Goal: Task Accomplishment & Management: Manage account settings

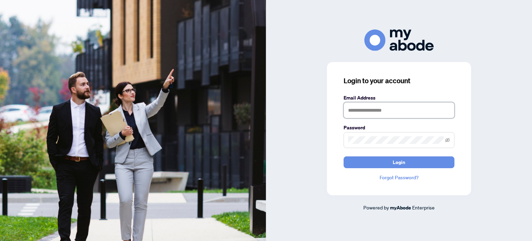
click at [372, 113] on input "text" at bounding box center [398, 110] width 111 height 16
type input "**********"
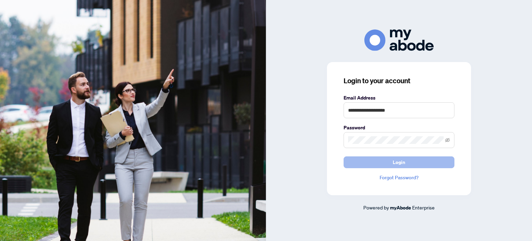
click at [393, 159] on span "Login" at bounding box center [399, 161] width 12 height 11
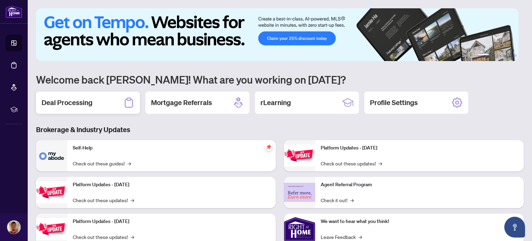
click at [102, 104] on div "Deal Processing" at bounding box center [88, 102] width 104 height 22
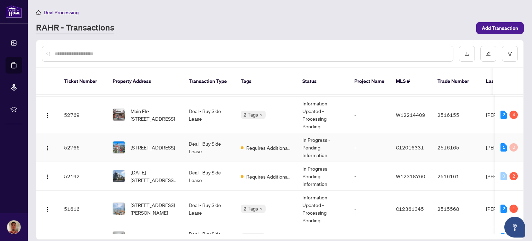
scroll to position [62, 0]
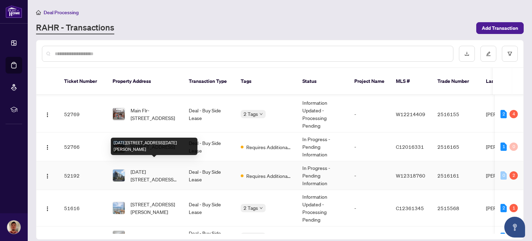
click at [157, 168] on span "[DATE][STREET_ADDRESS][DATE][PERSON_NAME]" at bounding box center [153, 175] width 47 height 15
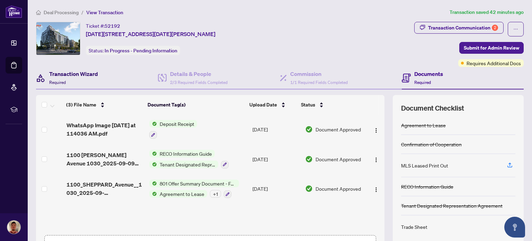
click at [78, 72] on h4 "Transaction Wizard" at bounding box center [73, 74] width 49 height 8
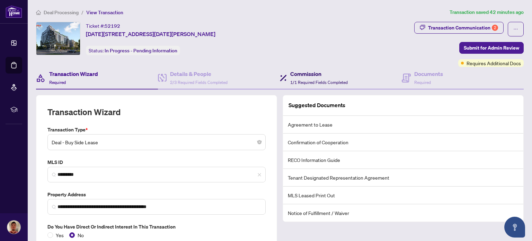
click at [316, 77] on h4 "Commission" at bounding box center [318, 74] width 57 height 8
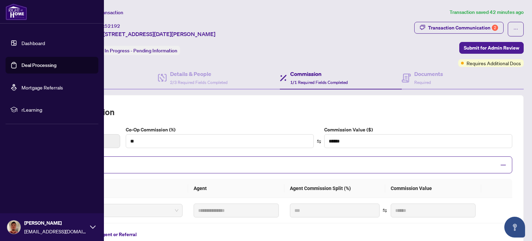
click at [21, 42] on link "Dashboard" at bounding box center [33, 43] width 24 height 6
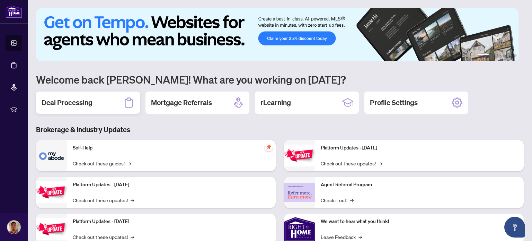
click at [118, 101] on div "Deal Processing" at bounding box center [88, 102] width 104 height 22
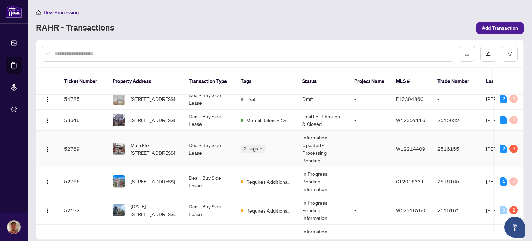
scroll to position [47, 0]
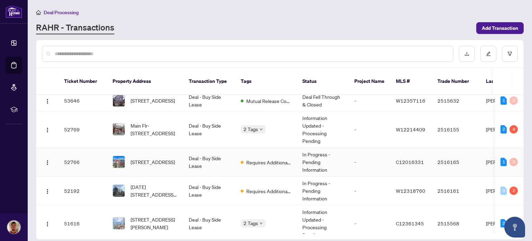
click at [161, 158] on span "[STREET_ADDRESS]" at bounding box center [152, 162] width 44 height 8
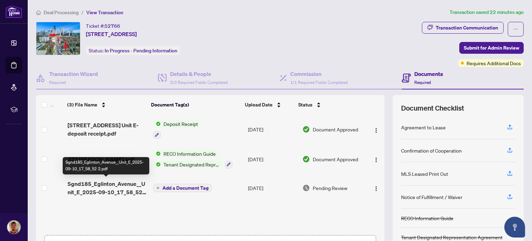
click at [103, 187] on span "Sgnd185_Eglinton_Avenue__Unit_E_2025-09-10_17_58_52 2.pdf" at bounding box center [107, 187] width 80 height 17
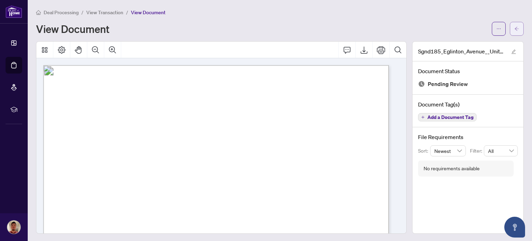
click at [514, 30] on icon "arrow-left" at bounding box center [516, 28] width 5 height 5
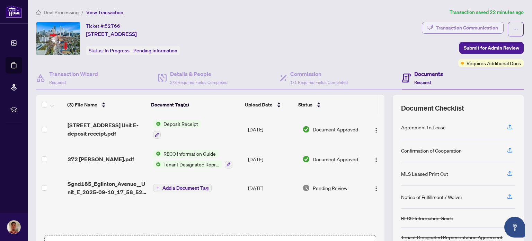
click at [459, 27] on div "Transaction Communication" at bounding box center [466, 27] width 62 height 11
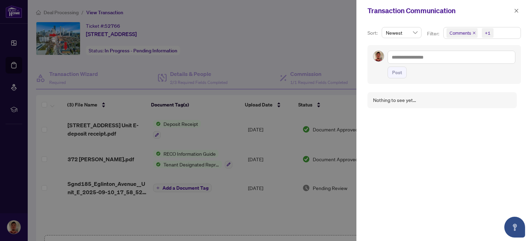
click at [318, 46] on div at bounding box center [266, 120] width 532 height 241
click at [515, 11] on icon "close" at bounding box center [516, 10] width 5 height 5
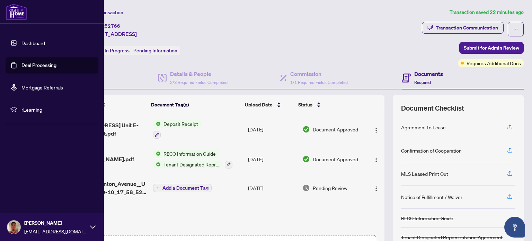
click at [21, 43] on link "Dashboard" at bounding box center [33, 43] width 24 height 6
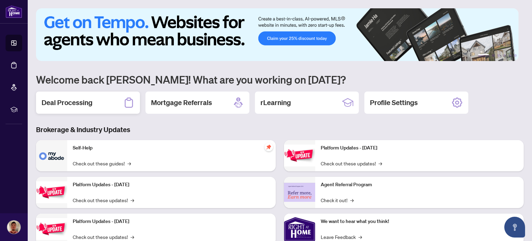
click at [105, 103] on div "Deal Processing" at bounding box center [88, 102] width 104 height 22
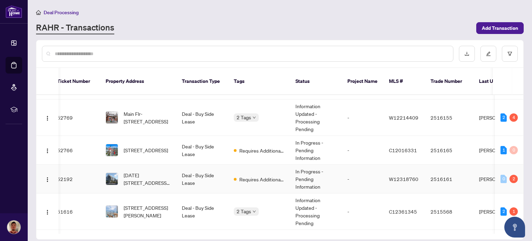
scroll to position [59, 7]
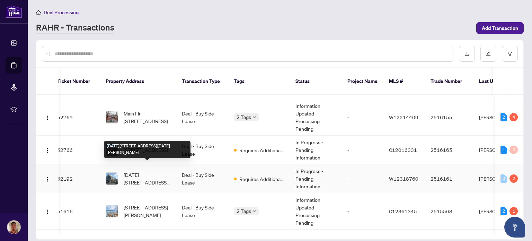
click at [148, 174] on span "[DATE][STREET_ADDRESS][DATE][PERSON_NAME]" at bounding box center [147, 178] width 47 height 15
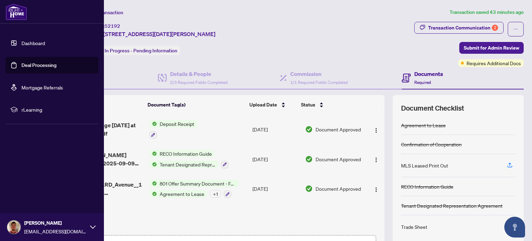
click at [22, 43] on link "Dashboard" at bounding box center [33, 43] width 24 height 6
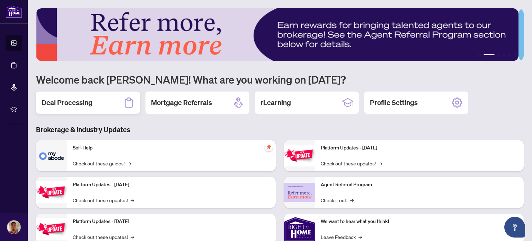
click at [105, 100] on div "Deal Processing" at bounding box center [88, 102] width 104 height 22
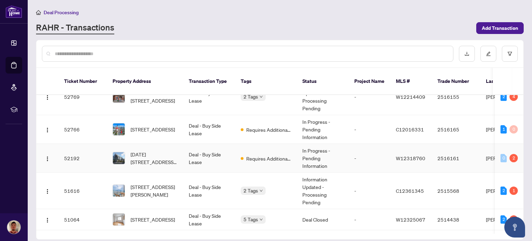
scroll to position [82, 0]
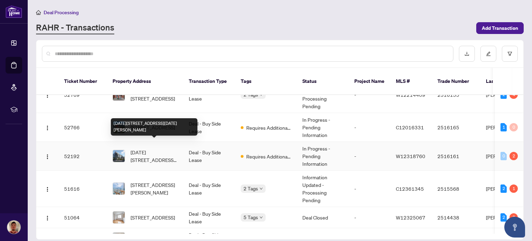
click at [151, 148] on span "[DATE][STREET_ADDRESS][DATE][PERSON_NAME]" at bounding box center [153, 155] width 47 height 15
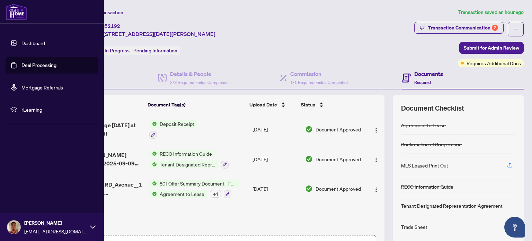
click at [21, 44] on link "Dashboard" at bounding box center [33, 43] width 24 height 6
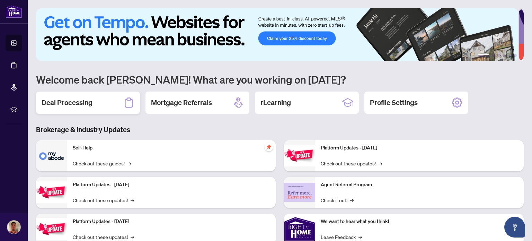
click at [83, 102] on h2 "Deal Processing" at bounding box center [67, 103] width 51 height 10
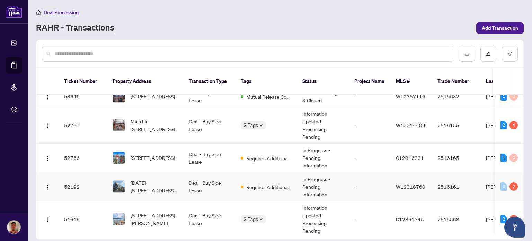
scroll to position [51, 0]
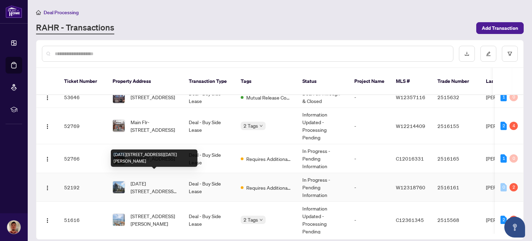
click at [156, 179] on span "[DATE][STREET_ADDRESS][DATE][PERSON_NAME]" at bounding box center [153, 186] width 47 height 15
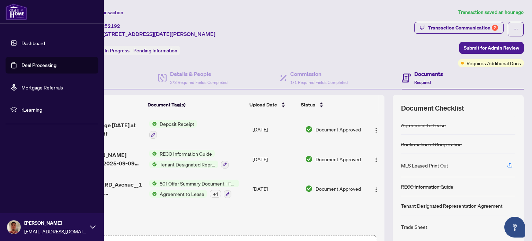
click at [21, 41] on link "Dashboard" at bounding box center [33, 43] width 24 height 6
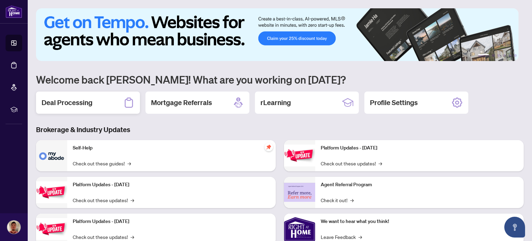
click at [108, 103] on div "Deal Processing" at bounding box center [88, 102] width 104 height 22
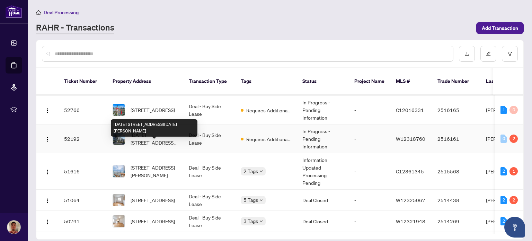
scroll to position [80, 0]
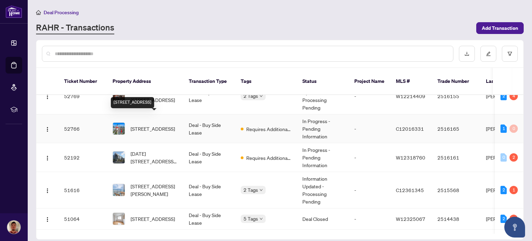
click at [155, 125] on span "[STREET_ADDRESS]" at bounding box center [152, 129] width 44 height 8
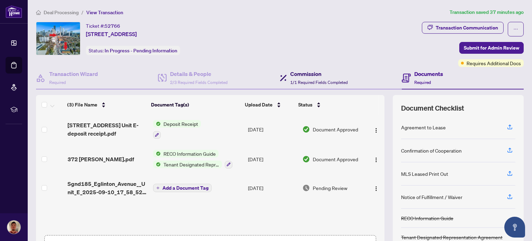
click at [310, 82] on span "1/1 Required Fields Completed" at bounding box center [318, 82] width 57 height 5
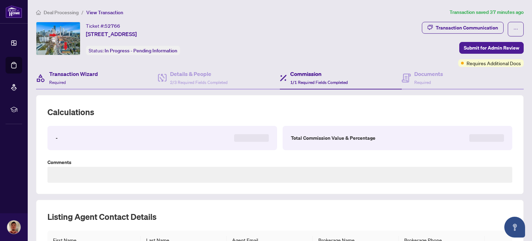
type textarea "**********"
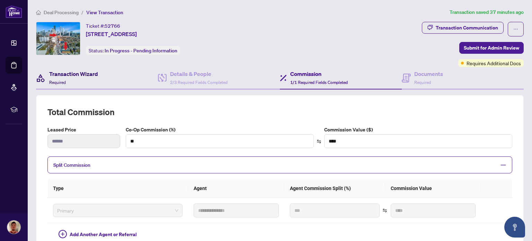
click at [91, 81] on div "Transaction Wizard Required" at bounding box center [73, 78] width 49 height 16
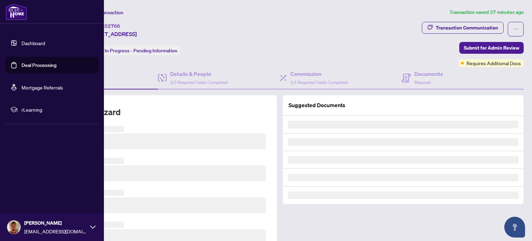
click at [21, 41] on link "Dashboard" at bounding box center [33, 43] width 24 height 6
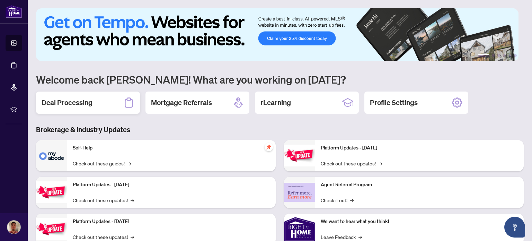
click at [104, 105] on div "Deal Processing" at bounding box center [88, 102] width 104 height 22
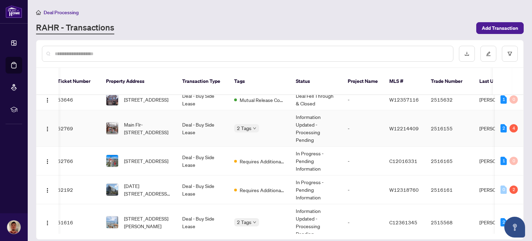
scroll to position [48, 7]
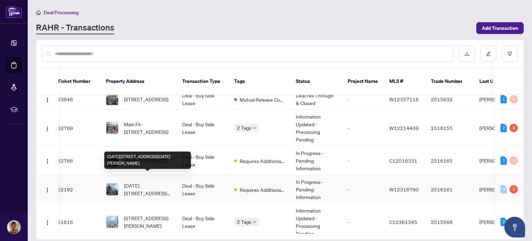
click at [154, 181] on span "[DATE][STREET_ADDRESS][DATE][PERSON_NAME]" at bounding box center [147, 188] width 47 height 15
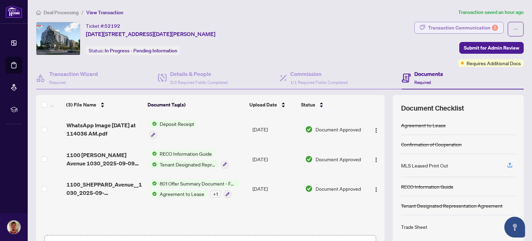
click at [429, 31] on div "Transaction Communication 2" at bounding box center [463, 27] width 70 height 11
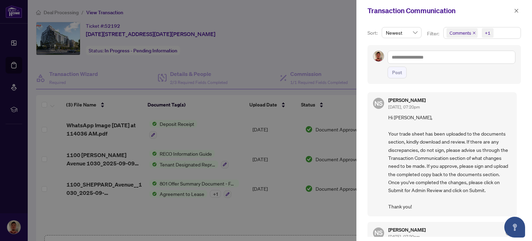
click at [307, 56] on div at bounding box center [266, 120] width 532 height 241
click at [16, 44] on div at bounding box center [266, 120] width 532 height 241
click at [516, 10] on icon "close" at bounding box center [516, 10] width 5 height 5
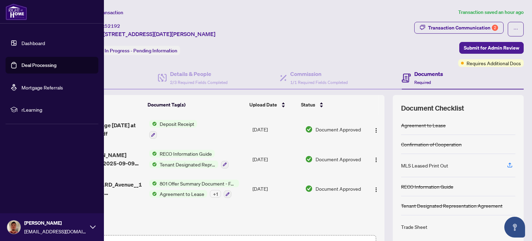
click at [21, 43] on link "Dashboard" at bounding box center [33, 43] width 24 height 6
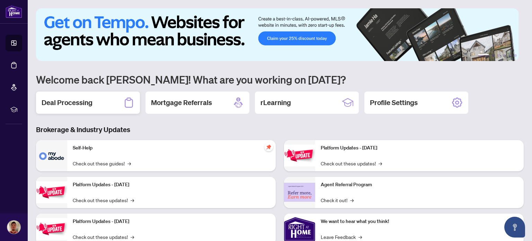
click at [101, 107] on div "Deal Processing" at bounding box center [88, 102] width 104 height 22
